Goal: Complete application form: Complete application form

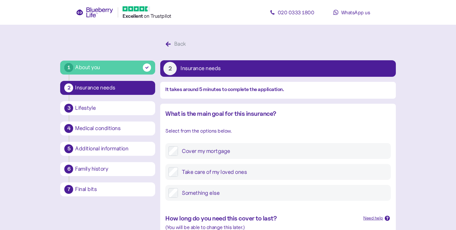
click at [194, 192] on label "Something else" at bounding box center [282, 193] width 209 height 10
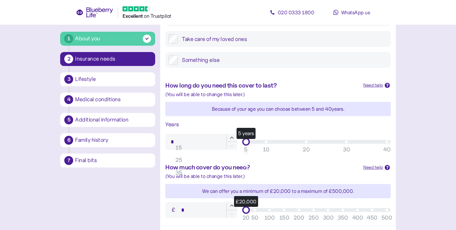
scroll to position [133, 0]
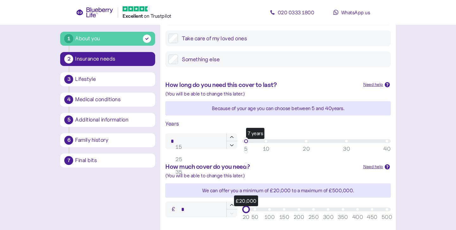
type input "*"
click at [252, 139] on div "7 years" at bounding box center [316, 141] width 141 height 4
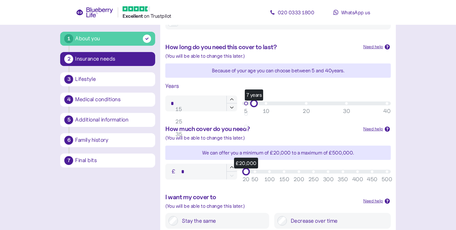
scroll to position [171, 0]
type input "******"
click at [264, 169] on div "£20,000" at bounding box center [316, 171] width 141 height 4
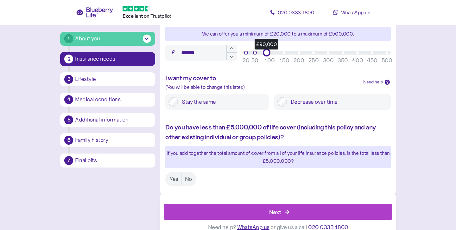
scroll to position [290, 0]
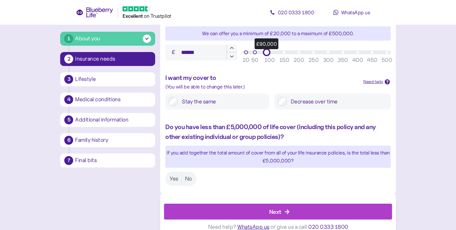
click at [297, 102] on label "Decrease over time" at bounding box center [337, 102] width 101 height 10
click at [179, 174] on label "Yes" at bounding box center [174, 179] width 15 height 12
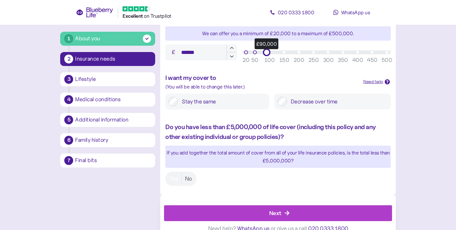
click at [185, 201] on div at bounding box center [278, 202] width 228 height 6
click at [185, 208] on div "Next" at bounding box center [280, 212] width 214 height 15
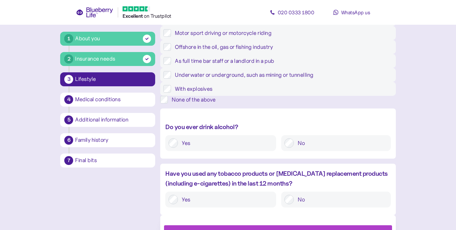
scroll to position [155, 0]
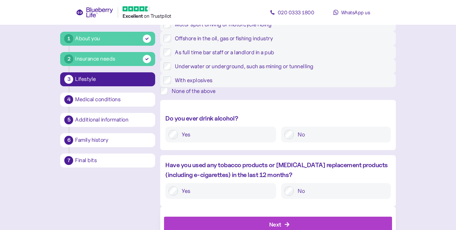
click at [196, 95] on div "None of the above" at bounding box center [284, 91] width 224 height 8
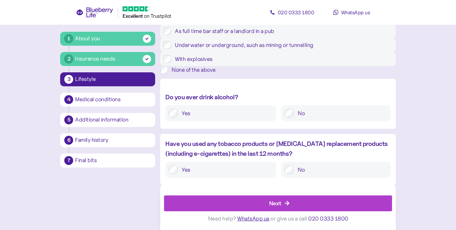
scroll to position [250, 0]
click at [272, 202] on div "Next" at bounding box center [275, 203] width 12 height 9
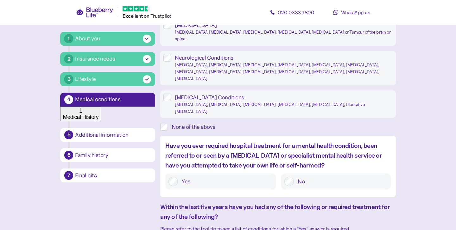
scroll to position [12, 0]
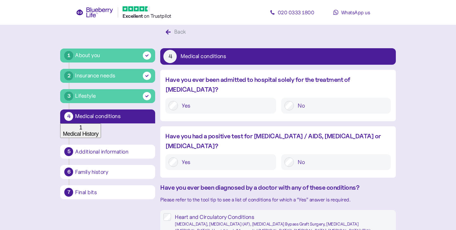
click at [305, 157] on label "No" at bounding box center [340, 162] width 93 height 10
click at [306, 101] on label "No" at bounding box center [340, 106] width 93 height 10
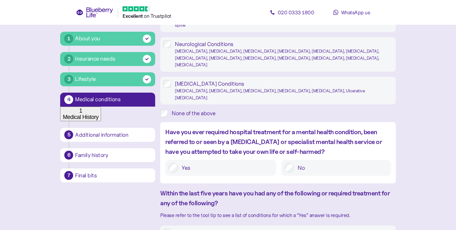
scroll to position [264, 0]
click at [265, 117] on div "None of the above" at bounding box center [284, 113] width 224 height 8
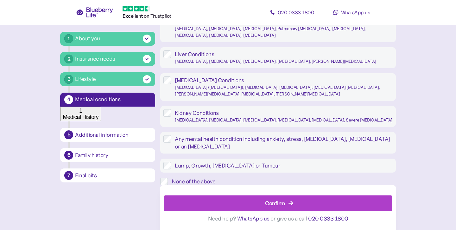
scroll to position [625, 0]
click at [259, 136] on label "Any mental health condition including anxiety, stress, [MEDICAL_DATA], [MEDICAL…" at bounding box center [281, 142] width 221 height 15
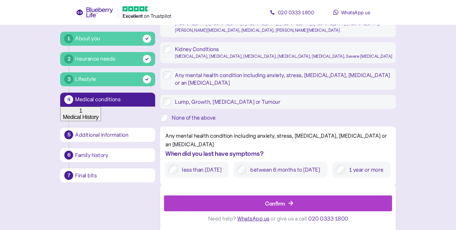
scroll to position [734, 0]
click at [207, 165] on label "less than [DATE]" at bounding box center [202, 170] width 48 height 10
click at [247, 165] on label "between 6 months to [DATE]" at bounding box center [286, 170] width 78 height 10
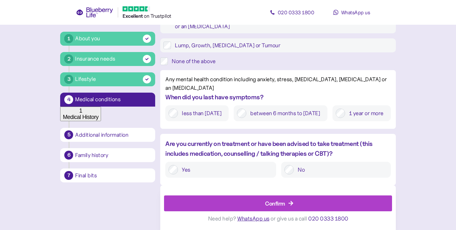
click at [218, 102] on div "When did you last have symptoms?" at bounding box center [277, 97] width 225 height 10
click at [221, 118] on label "less than [DATE]" at bounding box center [202, 113] width 48 height 10
